Goal: Check status: Check status

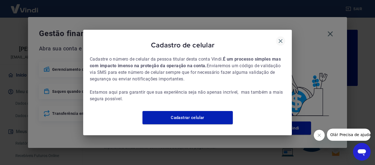
click at [281, 38] on icon "button" at bounding box center [281, 41] width 7 height 7
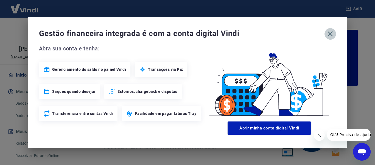
click at [333, 32] on icon "button" at bounding box center [330, 33] width 9 height 9
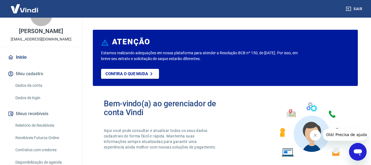
scroll to position [27, 0]
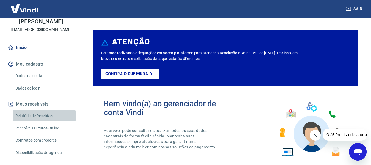
click at [49, 115] on link "Relatório de Recebíveis" at bounding box center [44, 115] width 62 height 11
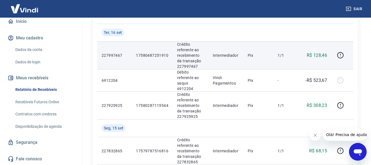
scroll to position [82, 0]
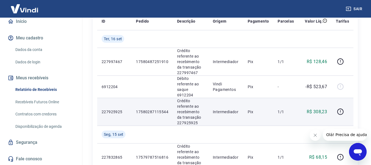
click at [176, 117] on td "Crédito referente ao recebimento da transação 227925925" at bounding box center [191, 112] width 36 height 28
click at [339, 108] on icon "button" at bounding box center [340, 111] width 7 height 7
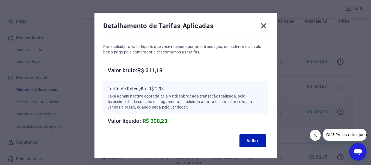
scroll to position [27, 0]
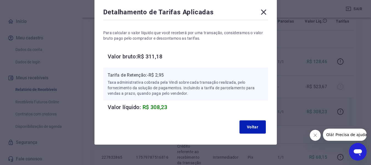
click at [263, 11] on icon at bounding box center [263, 12] width 5 height 5
